Goal: Task Accomplishment & Management: Manage account settings

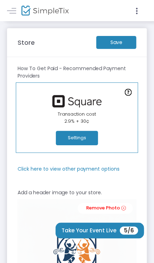
click at [126, 41] on m-button "Save" at bounding box center [117, 42] width 40 height 13
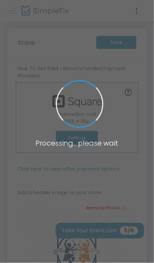
type input "7"
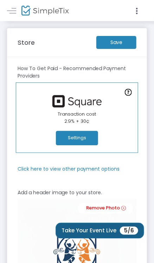
click at [92, 230] on button "Take Your Event Live 5/6" at bounding box center [100, 231] width 89 height 16
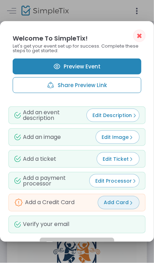
click at [119, 200] on span "Add Card" at bounding box center [119, 202] width 30 height 7
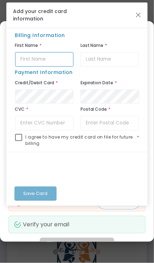
click at [42, 57] on input "text" at bounding box center [44, 59] width 59 height 14
type input "Kshama"
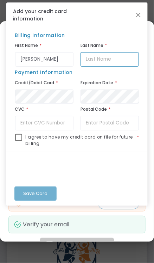
type input "Jobanputra"
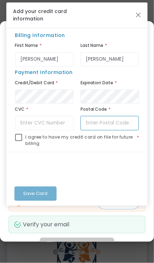
type input "28277"
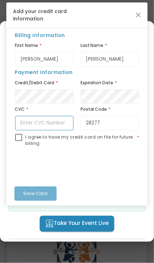
click at [56, 117] on input "text" at bounding box center [44, 123] width 59 height 14
type input "009"
click at [17, 141] on mat-checkbox at bounding box center [18, 143] width 7 height 18
click at [20, 137] on span at bounding box center [18, 137] width 7 height 7
click at [19, 141] on input "checkbox" at bounding box center [18, 141] width 0 height 0
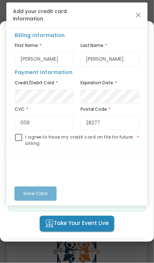
checkbox input "true"
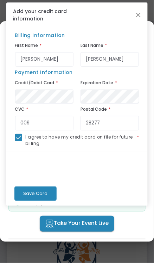
click at [34, 191] on span "Save Card" at bounding box center [35, 193] width 24 height 7
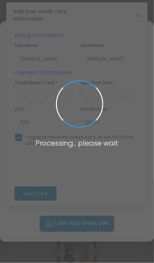
checkbox input "false"
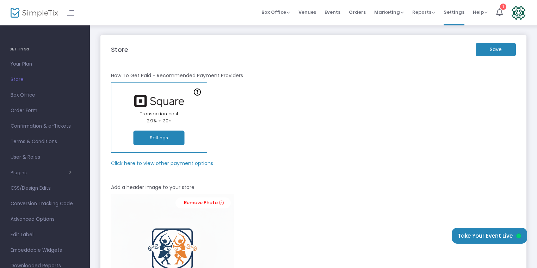
drag, startPoint x: 489, startPoint y: 50, endPoint x: 494, endPoint y: 48, distance: 5.2
click at [154, 48] on m-button "Save" at bounding box center [496, 49] width 40 height 13
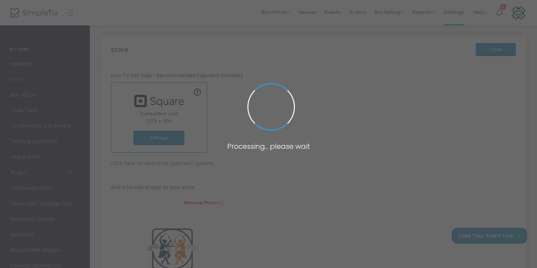
type input "7"
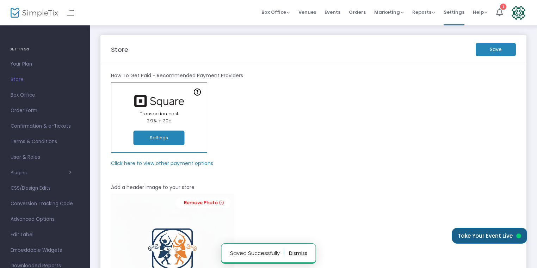
click at [154, 233] on button "Take Your Event Live" at bounding box center [489, 236] width 75 height 16
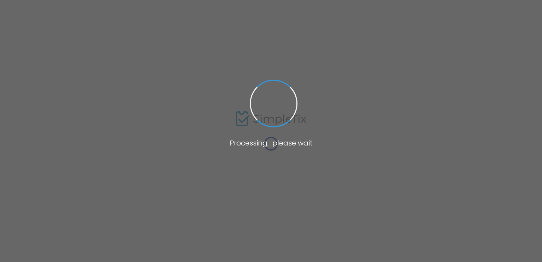
type input "Shyam"
type input "[PERSON_NAME]"
type input "[EMAIL_ADDRESS][DOMAIN_NAME]"
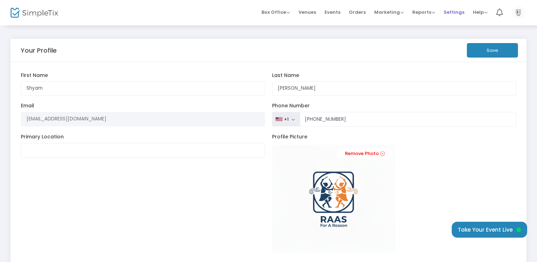
click at [456, 11] on span "Settings" at bounding box center [454, 12] width 21 height 18
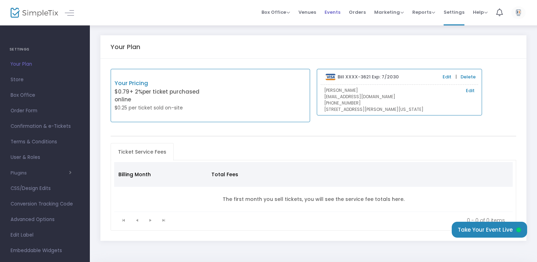
click at [337, 12] on span "Events" at bounding box center [333, 12] width 16 height 18
